Goal: Register for event/course

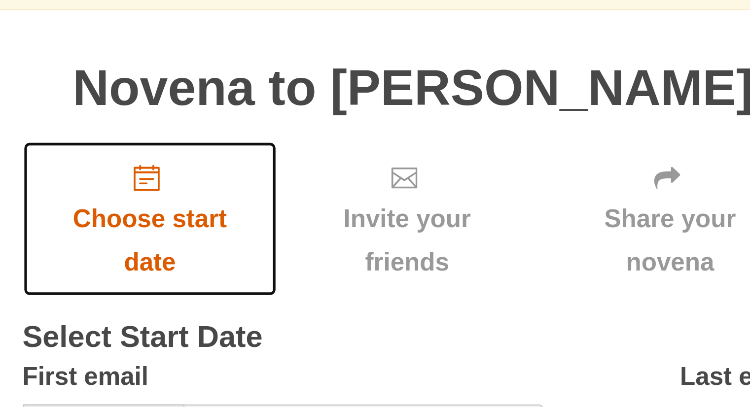
click at [282, 262] on span "Choose start date" at bounding box center [275, 268] width 77 height 33
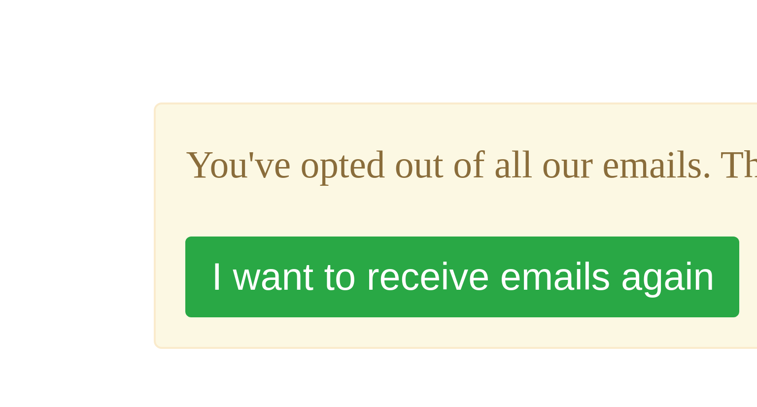
click at [185, 105] on button "I want to receive emails again" at bounding box center [176, 107] width 139 height 20
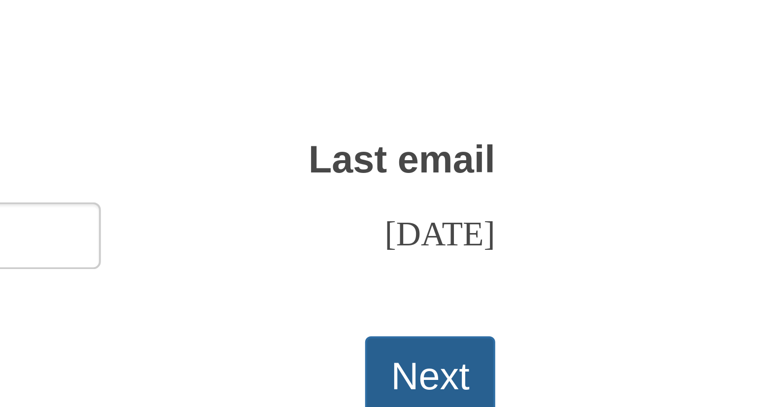
click at [516, 300] on button "Next" at bounding box center [510, 302] width 33 height 20
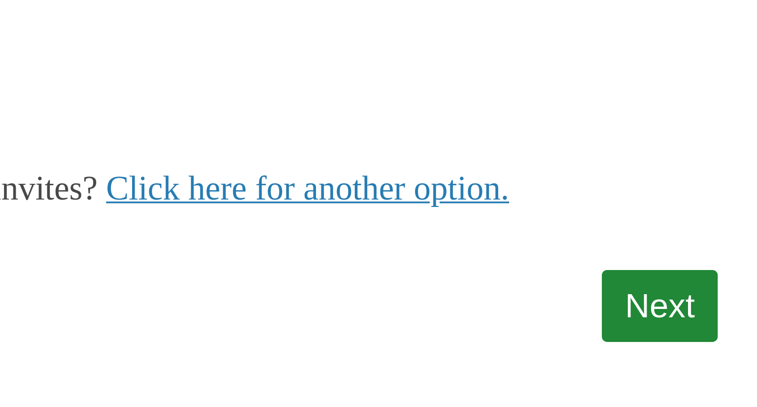
click at [511, 310] on link "Next" at bounding box center [510, 312] width 33 height 20
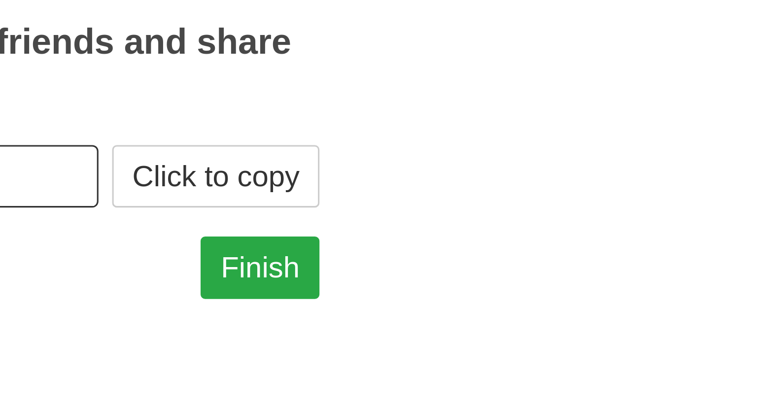
click at [517, 357] on link "Finish" at bounding box center [507, 357] width 38 height 20
